Goal: Information Seeking & Learning: Learn about a topic

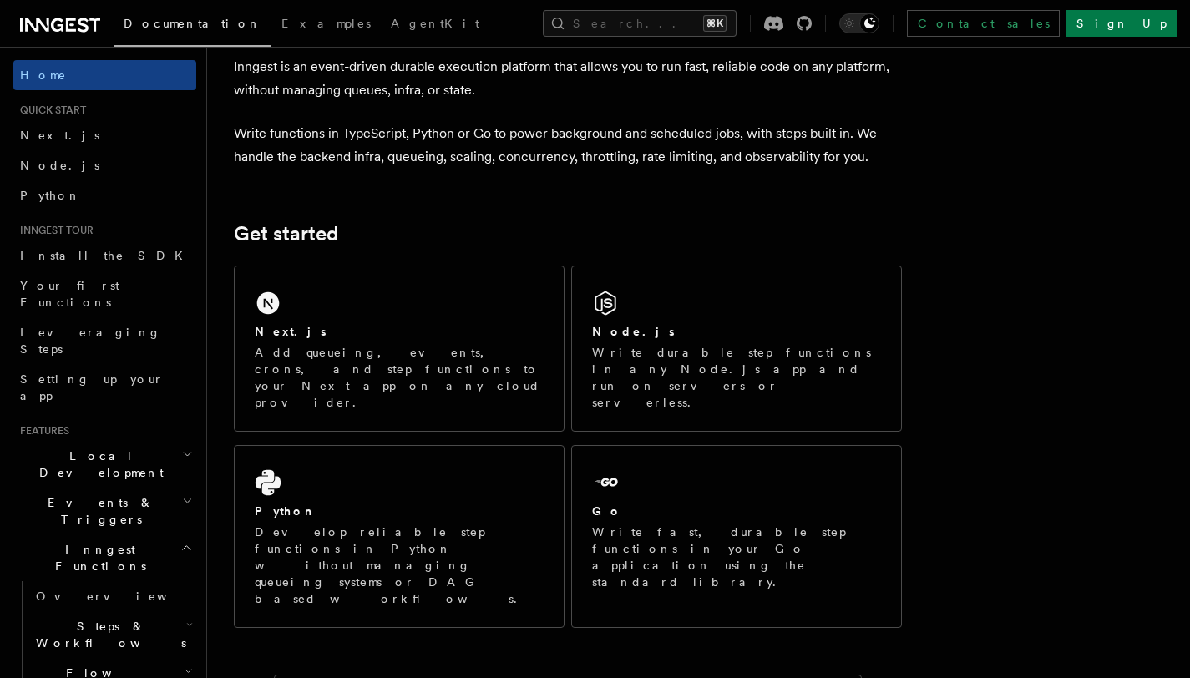
scroll to position [114, 0]
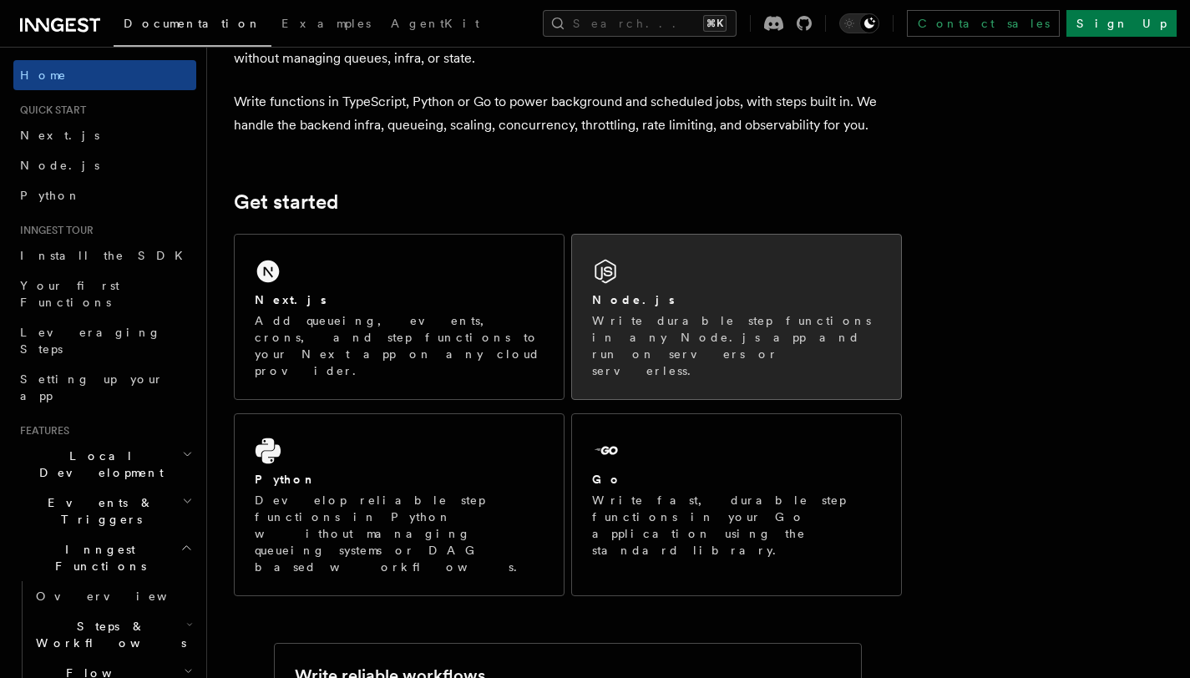
click at [707, 300] on div "Node.js" at bounding box center [736, 300] width 289 height 18
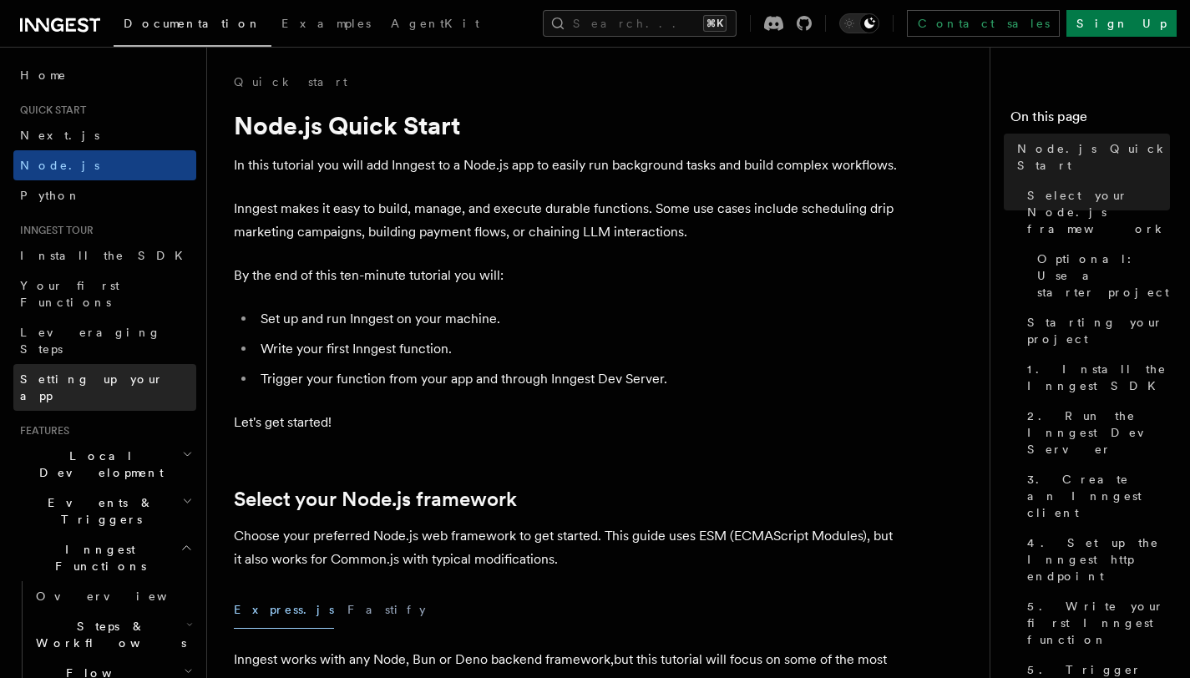
click at [79, 372] on span "Setting up your app" at bounding box center [92, 387] width 144 height 30
